Goal: Navigation & Orientation: Go to known website

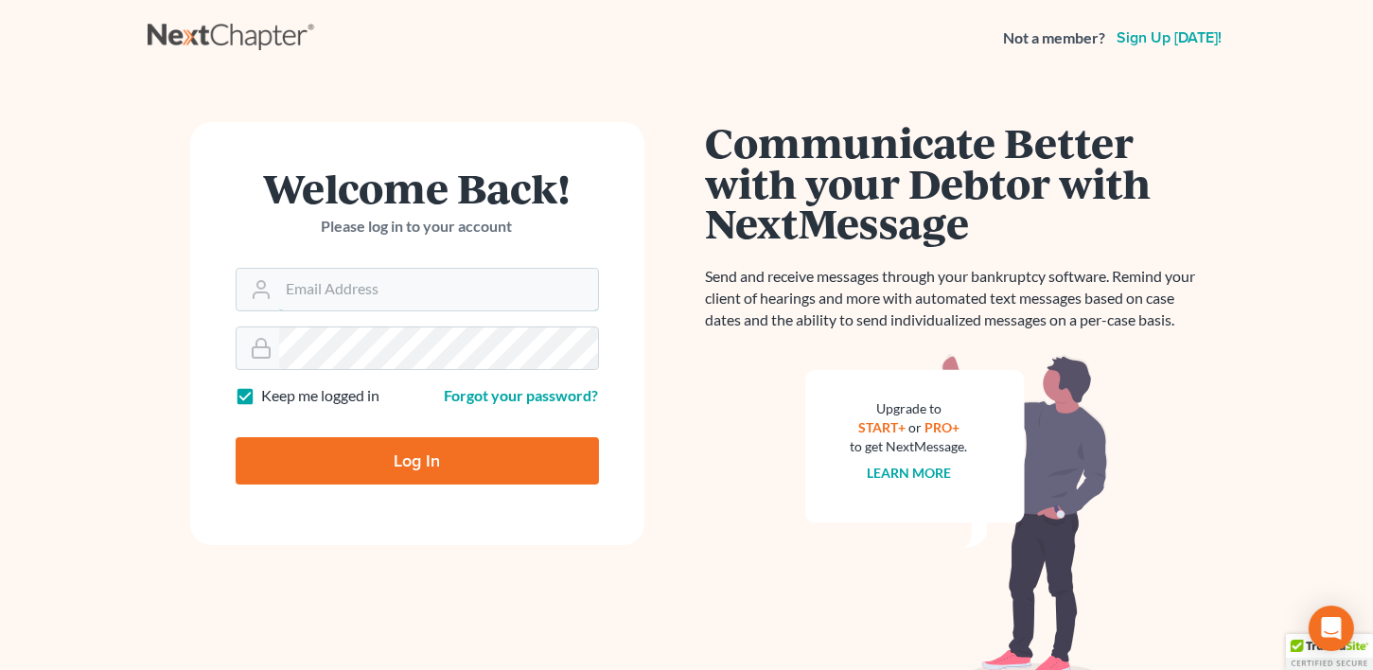
type input "[EMAIL_ADDRESS][DOMAIN_NAME]"
drag, startPoint x: 424, startPoint y: 451, endPoint x: 452, endPoint y: 454, distance: 28.5
click at [427, 451] on input "Log In" at bounding box center [417, 460] width 363 height 47
type input "Thinking..."
